Goal: Check status: Check status

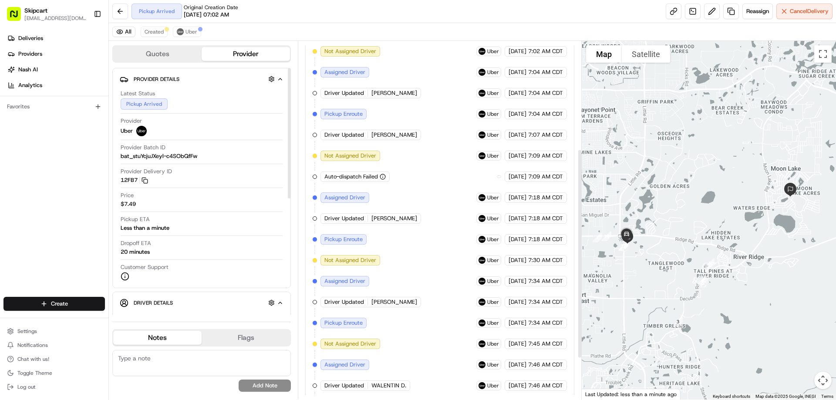
scroll to position [254, 0]
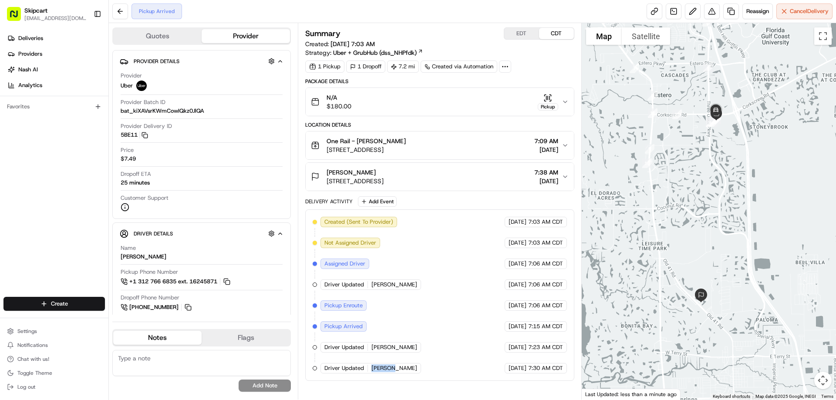
drag, startPoint x: 371, startPoint y: 369, endPoint x: 390, endPoint y: 369, distance: 19.2
click at [390, 369] on div "Driver Updated LUIS P." at bounding box center [371, 368] width 101 height 10
copy span "LUIS P."
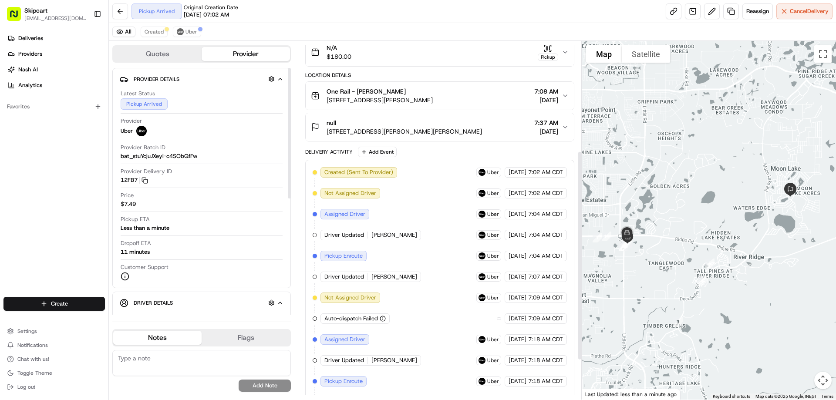
scroll to position [254, 0]
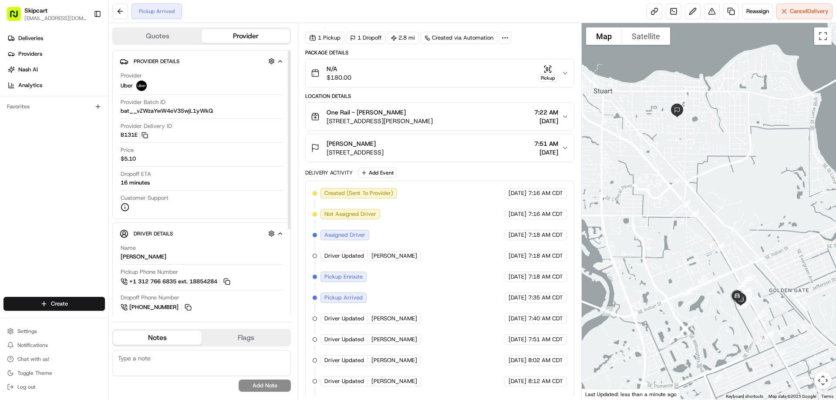
scroll to position [48, 0]
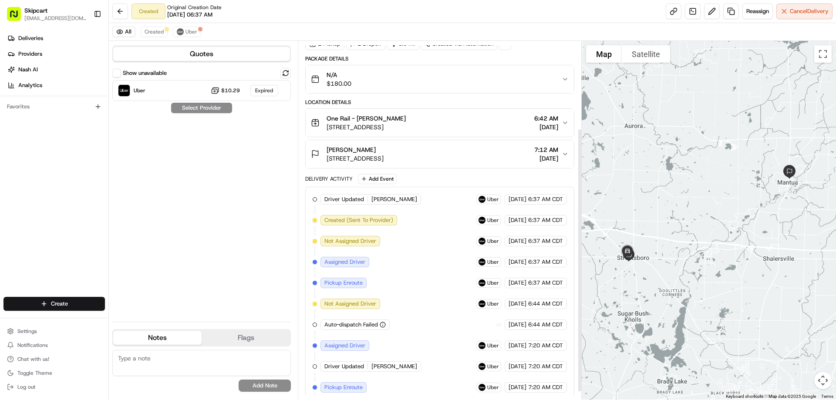
scroll to position [129, 0]
